Goal: Information Seeking & Learning: Learn about a topic

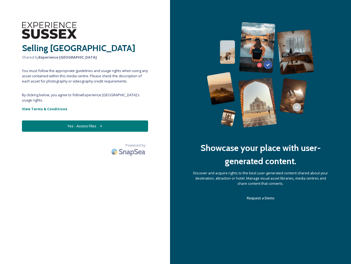
click at [176, 132] on div "Showcase your place with user-generated content. Discover and acquire rights to…" at bounding box center [260, 132] width 181 height 264
click at [85, 121] on button "Yes - Access Files" at bounding box center [85, 125] width 126 height 11
click at [129, 145] on img at bounding box center [129, 151] width 38 height 13
